Goal: Transaction & Acquisition: Purchase product/service

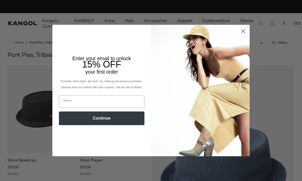
scroll to position [0, 104]
click at [243, 34] on circle "Close dialog" at bounding box center [243, 31] width 8 height 8
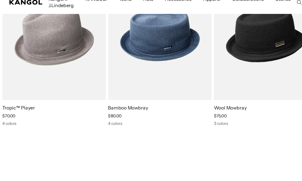
scroll to position [0, 0]
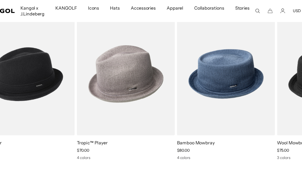
click at [0, 0] on img "2 of 5" at bounding box center [0, 0] width 0 height 0
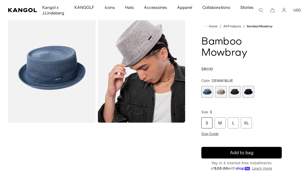
click at [206, 94] on span "1 of 4" at bounding box center [207, 92] width 12 height 12
click at [223, 92] on span "2 of 4" at bounding box center [221, 92] width 12 height 12
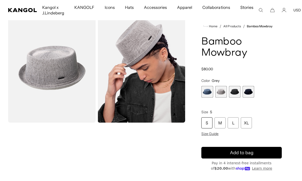
click at [233, 92] on span "3 of 4" at bounding box center [235, 92] width 12 height 12
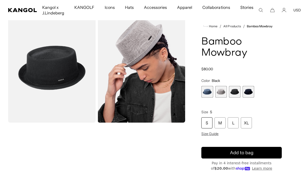
click at [250, 92] on span "4 of 4" at bounding box center [249, 92] width 12 height 12
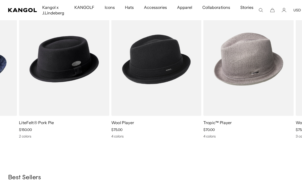
scroll to position [0, 104]
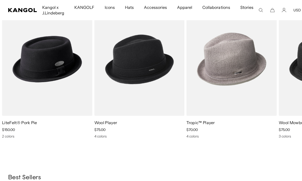
click at [34, 124] on link "LiteFelt® Pork Pie" at bounding box center [19, 122] width 35 height 5
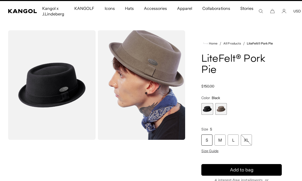
scroll to position [11, 0]
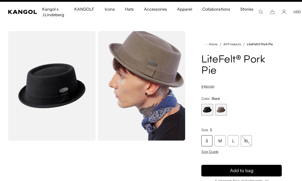
click at [214, 156] on product-info "Home / All Products / LiteFelt® Pork Pie LiteFelt® Pork Pie Regular price $150.…" at bounding box center [241, 142] width 80 height 203
click at [215, 151] on span "Size Guide" at bounding box center [209, 151] width 17 height 5
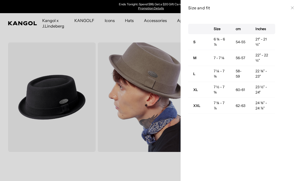
click at [292, 8] on icon at bounding box center [292, 7] width 3 height 3
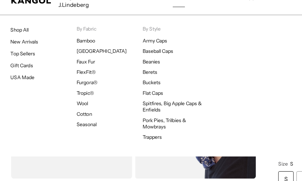
click at [15, 42] on link "Shop All" at bounding box center [14, 44] width 13 height 5
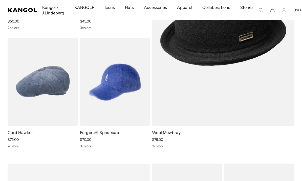
click at [0, 0] on img at bounding box center [0, 0] width 0 height 0
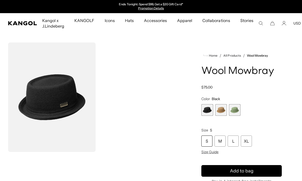
click at [224, 110] on span "2 of 3" at bounding box center [221, 110] width 12 height 12
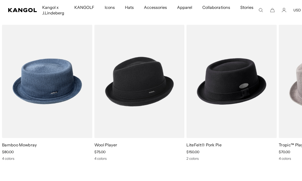
click at [0, 0] on img "1 of 5" at bounding box center [0, 0] width 0 height 0
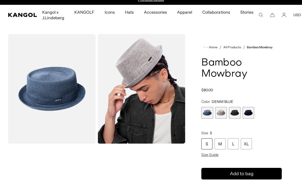
click at [222, 112] on span "2 of 4" at bounding box center [221, 113] width 12 height 12
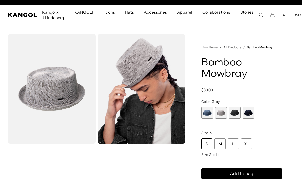
scroll to position [0, 104]
click at [234, 114] on span "3 of 4" at bounding box center [235, 113] width 12 height 12
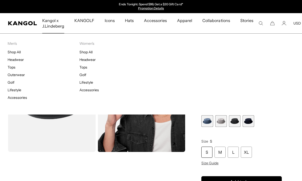
click at [91, 62] on link "Headwear" at bounding box center [87, 59] width 16 height 5
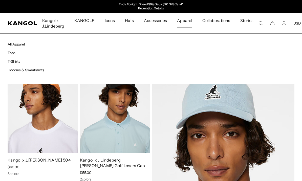
click at [33, 72] on link "Hoodies & Sweatshirts" at bounding box center [26, 70] width 37 height 5
